Goal: Navigation & Orientation: Find specific page/section

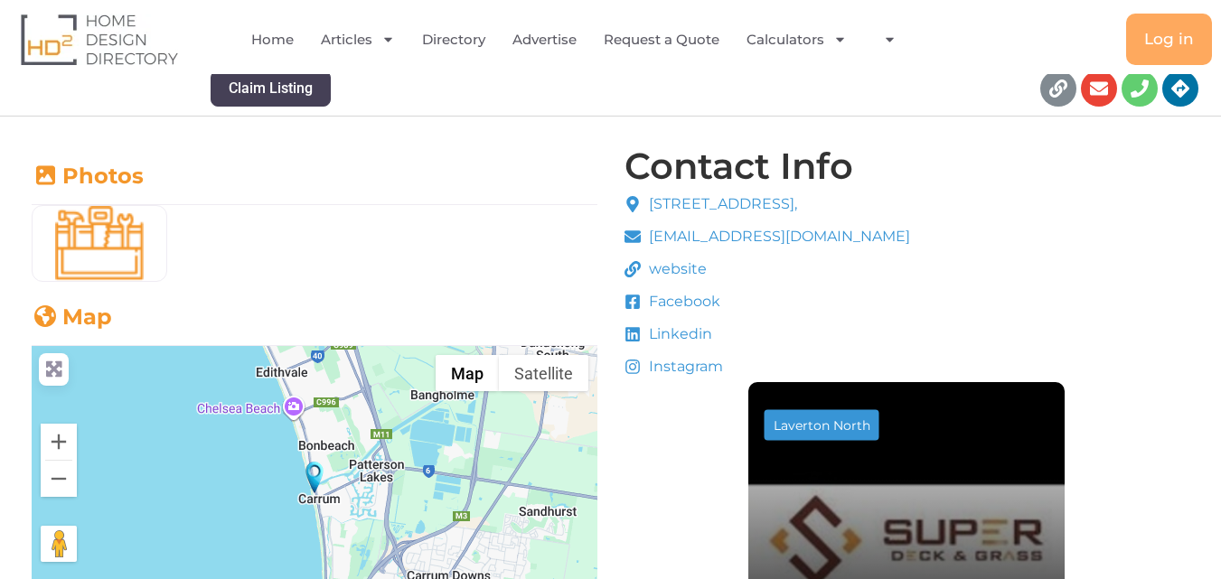
click at [482, 165] on h2 "Photos" at bounding box center [315, 176] width 566 height 27
